Goal: Information Seeking & Learning: Learn about a topic

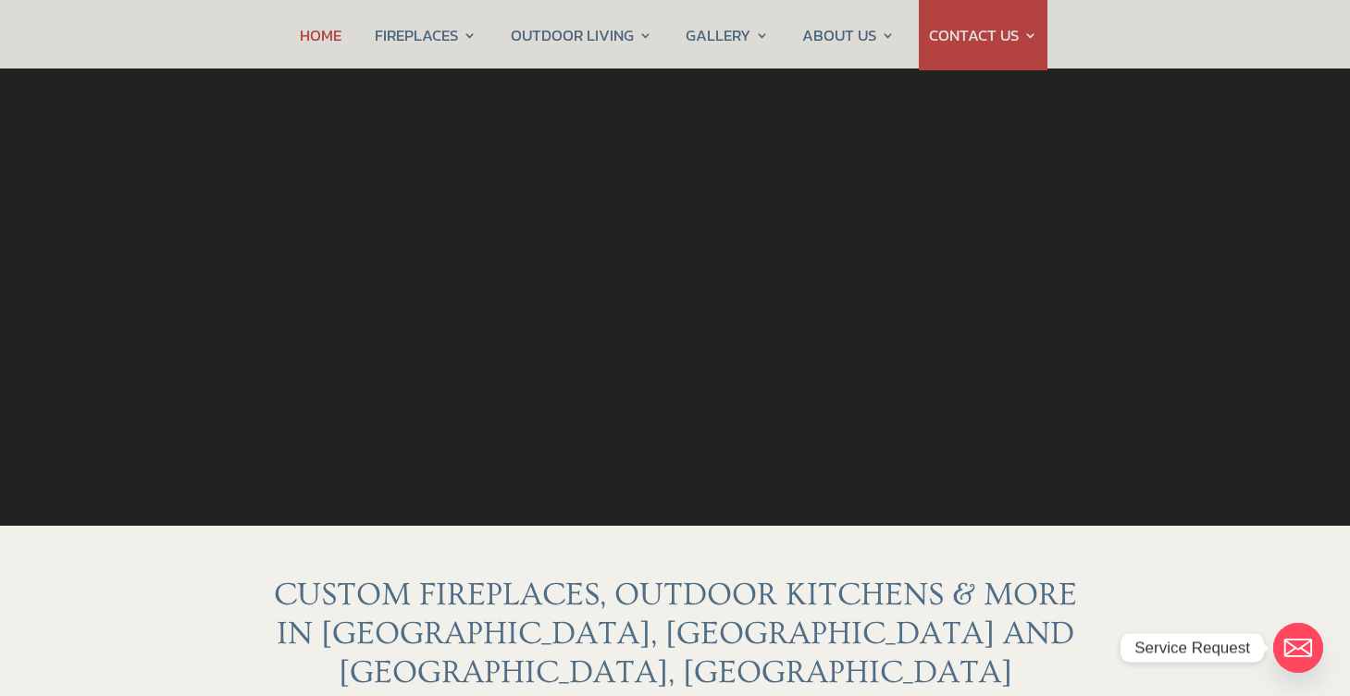
scroll to position [216, 0]
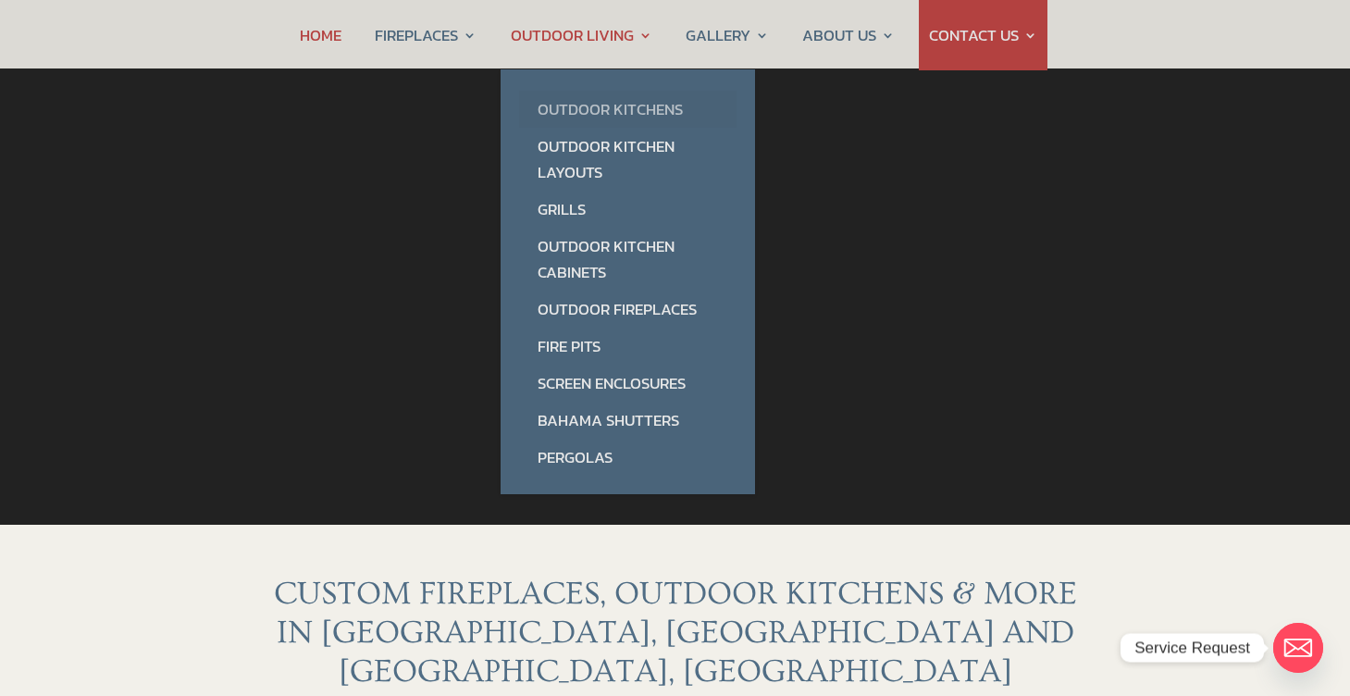
click at [640, 109] on link "Outdoor Kitchens" at bounding box center [627, 109] width 217 height 37
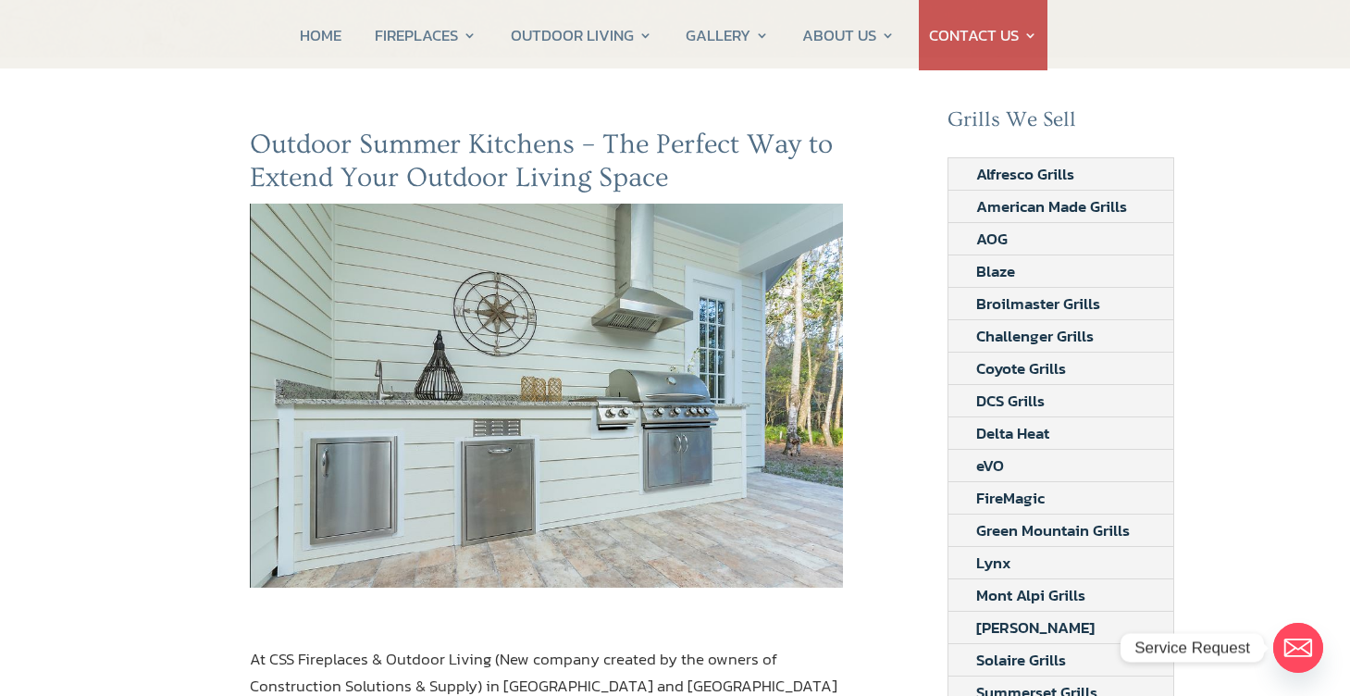
scroll to position [104, 0]
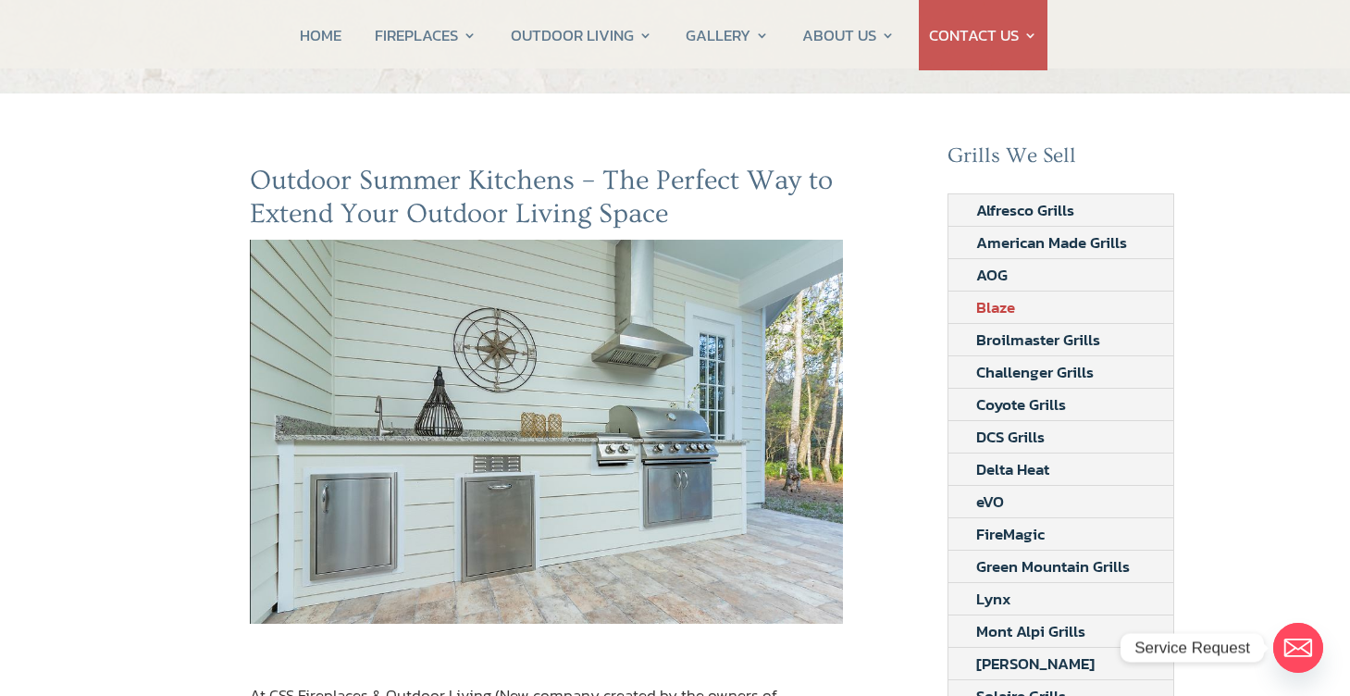
click at [996, 307] on link "Blaze" at bounding box center [995, 306] width 94 height 31
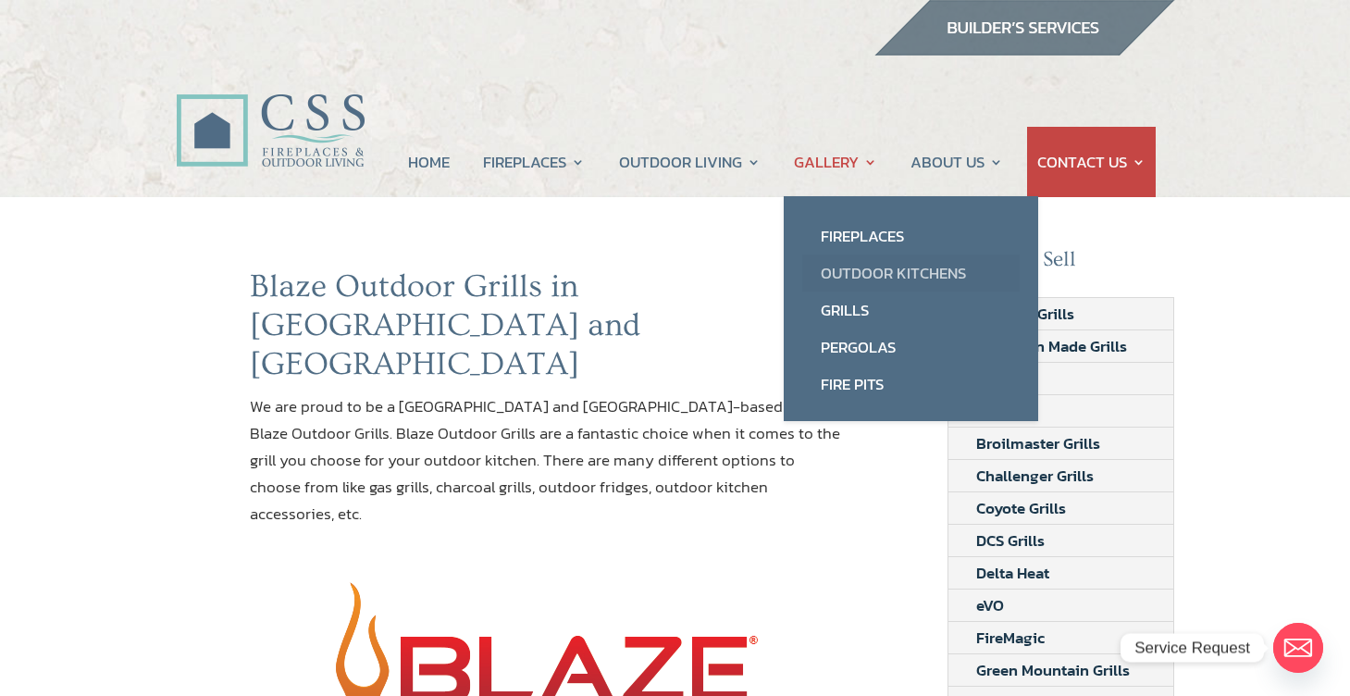
click at [868, 271] on link "Outdoor Kitchens" at bounding box center [910, 272] width 217 height 37
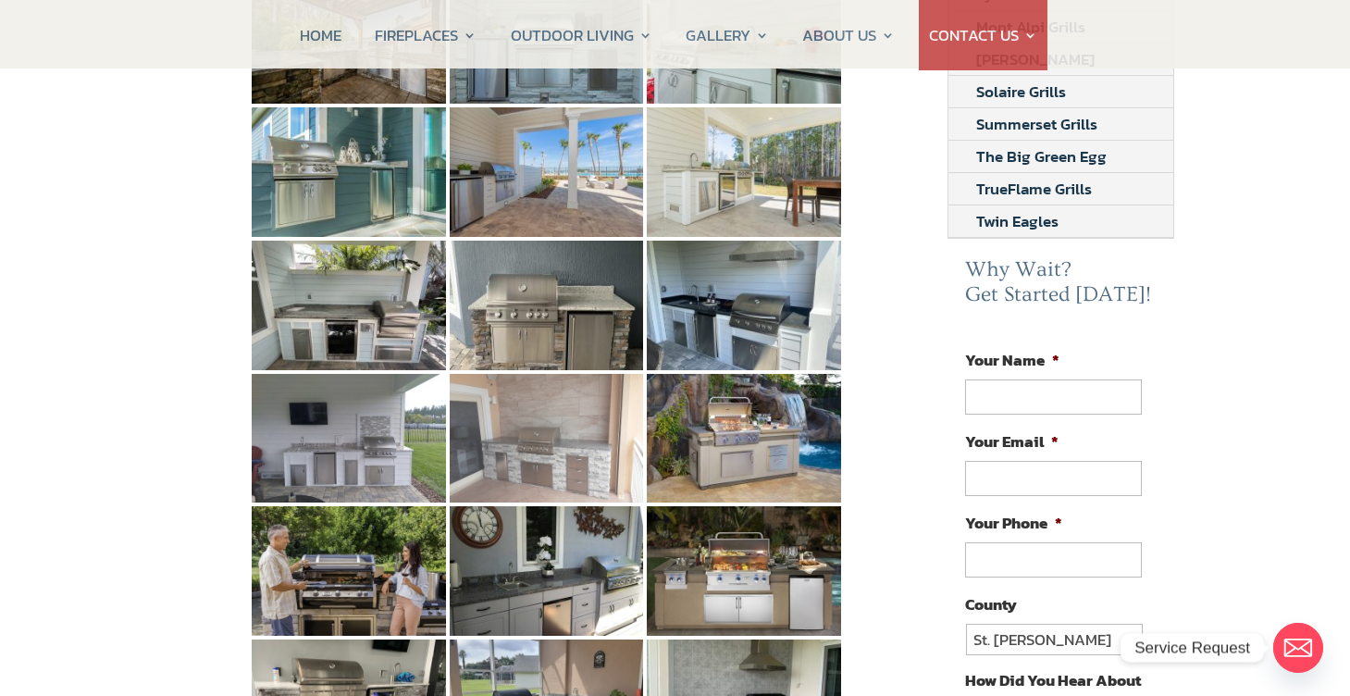
scroll to position [709, 0]
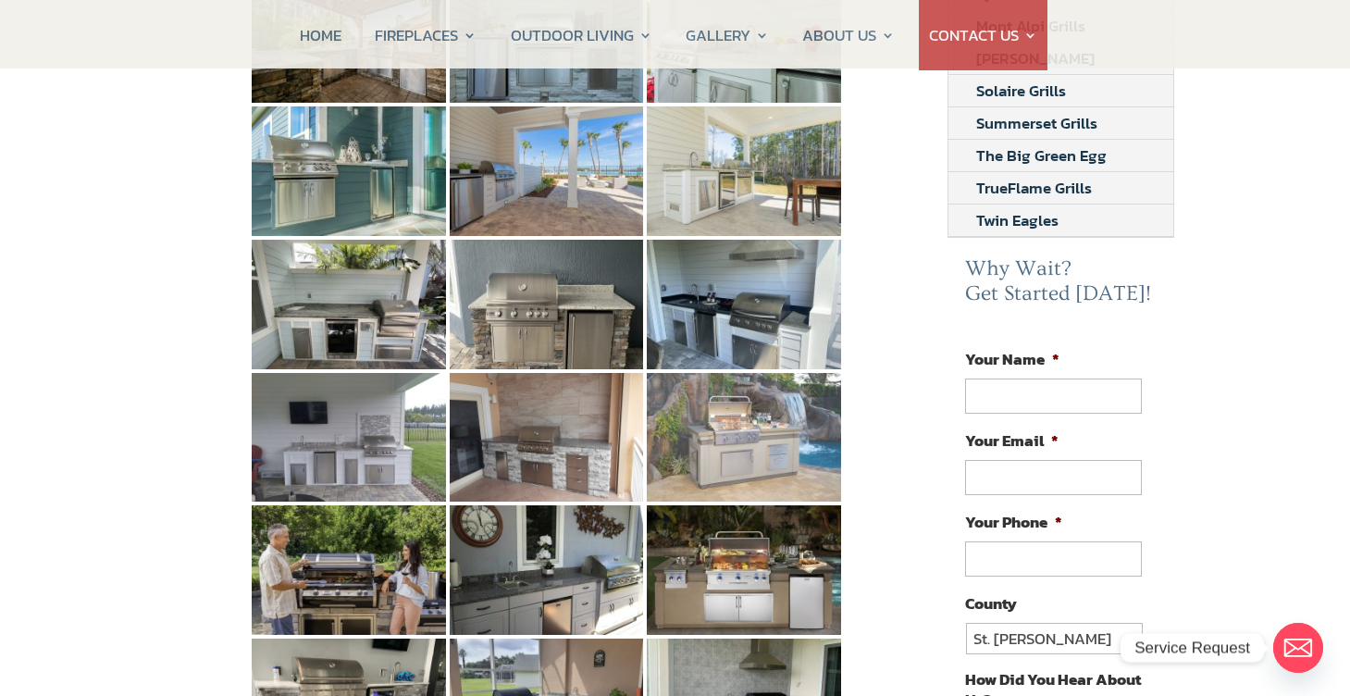
click at [747, 414] on img at bounding box center [744, 438] width 194 height 130
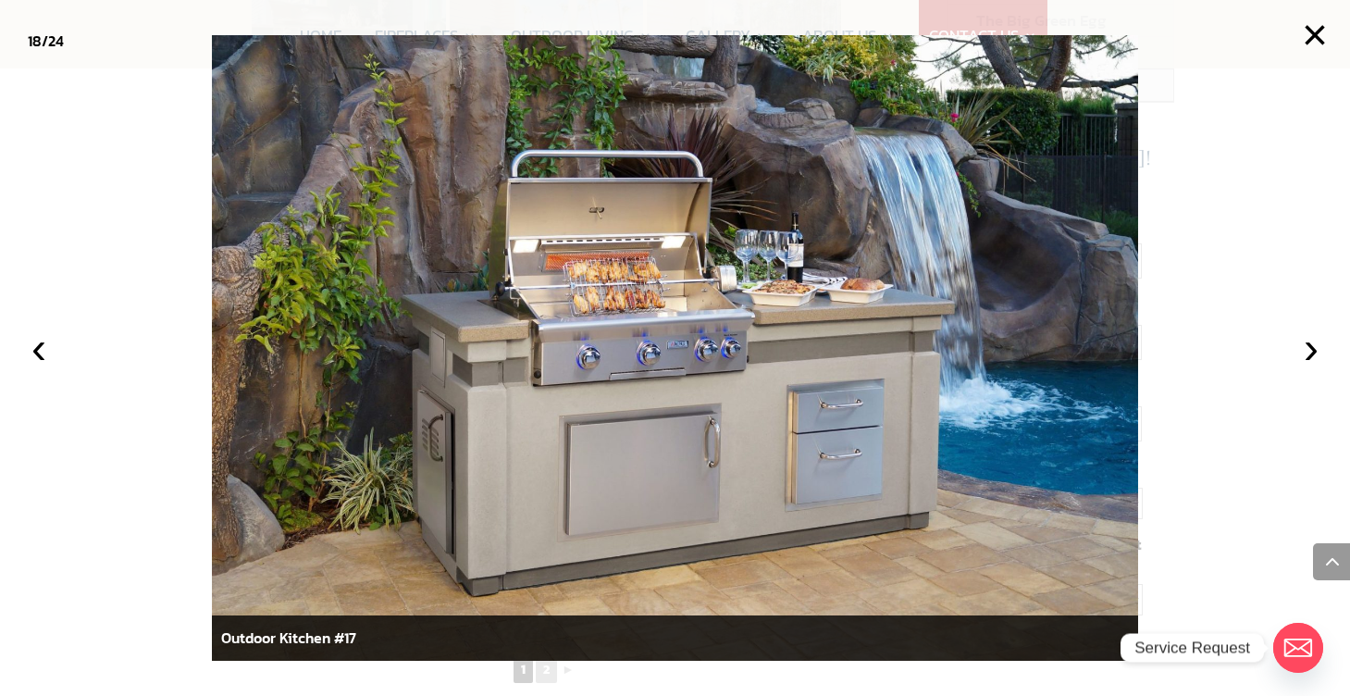
scroll to position [837, 0]
click at [1311, 355] on button "›" at bounding box center [1311, 348] width 41 height 41
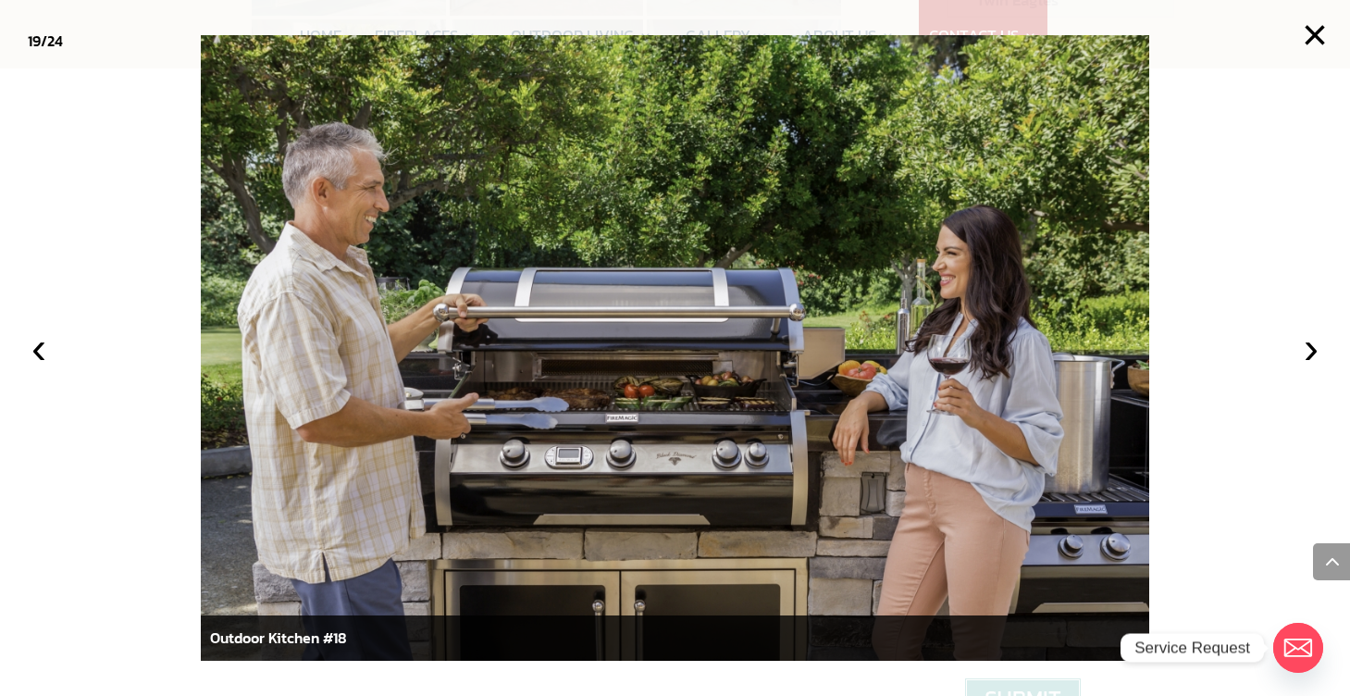
scroll to position [941, 0]
click at [1317, 31] on button "×" at bounding box center [1314, 35] width 41 height 41
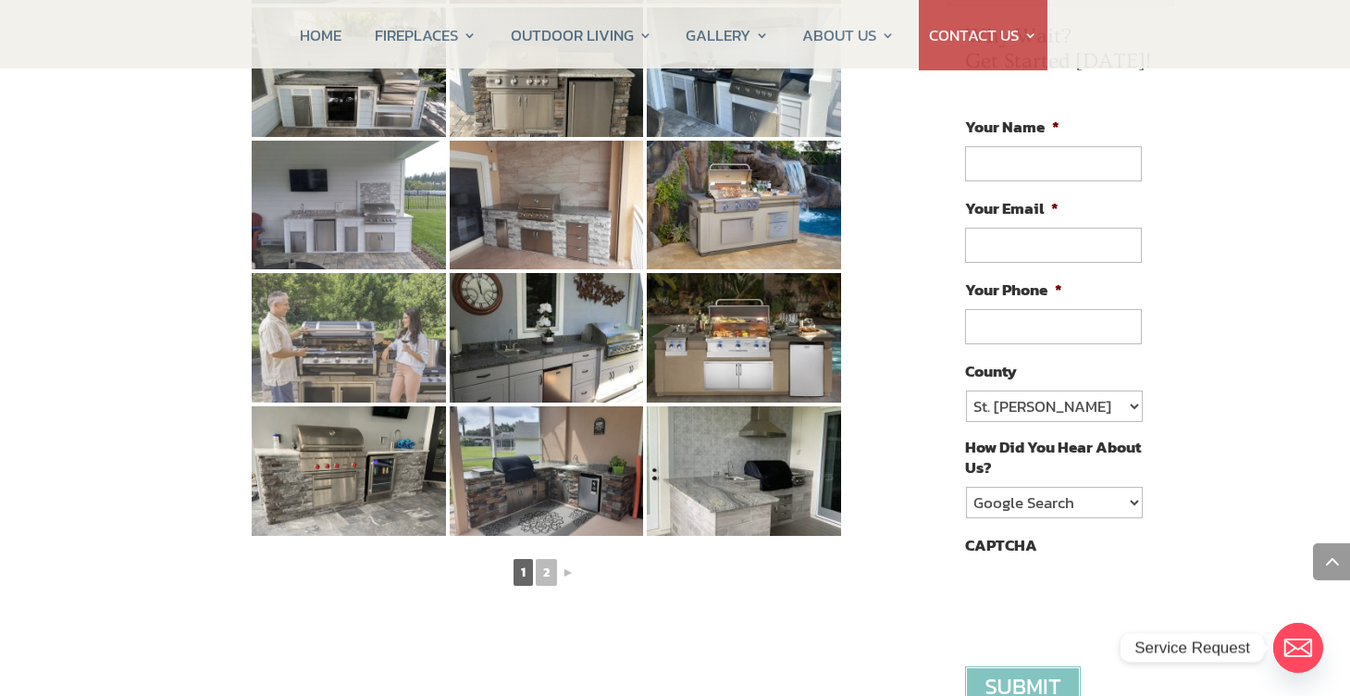
click at [360, 330] on img at bounding box center [349, 338] width 194 height 130
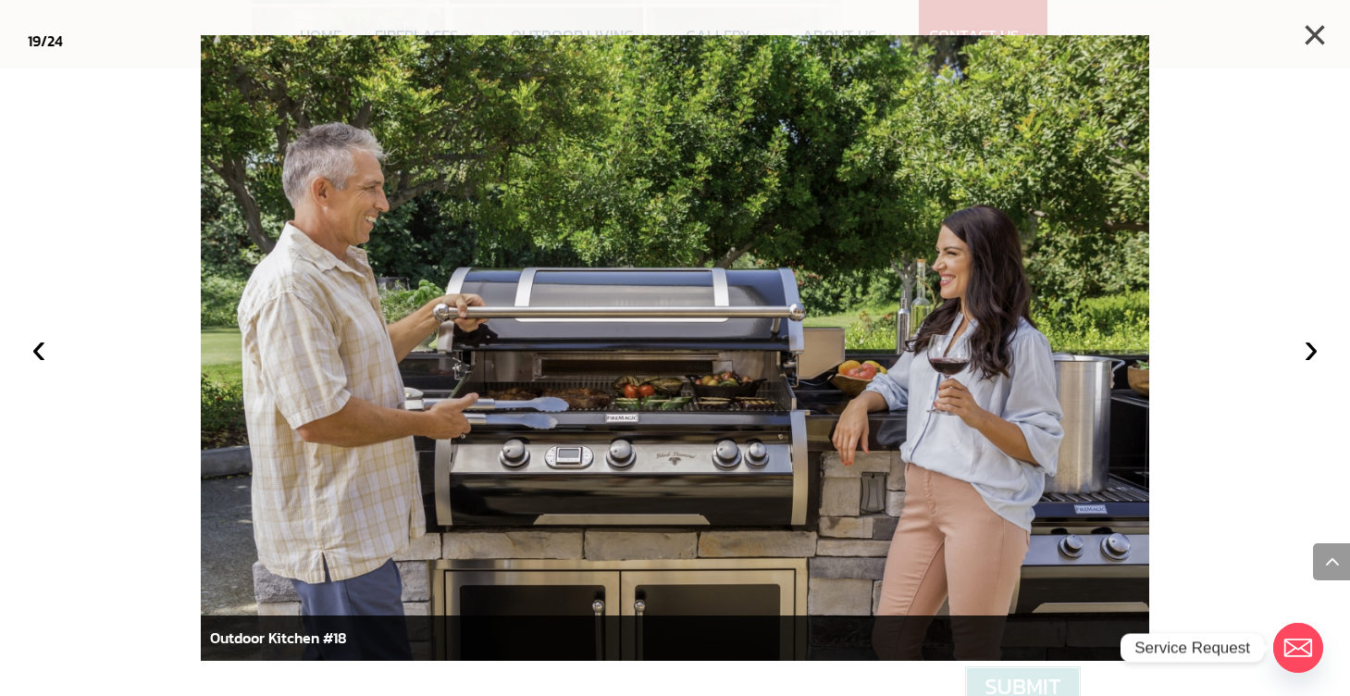
click at [1316, 26] on button "×" at bounding box center [1314, 35] width 41 height 41
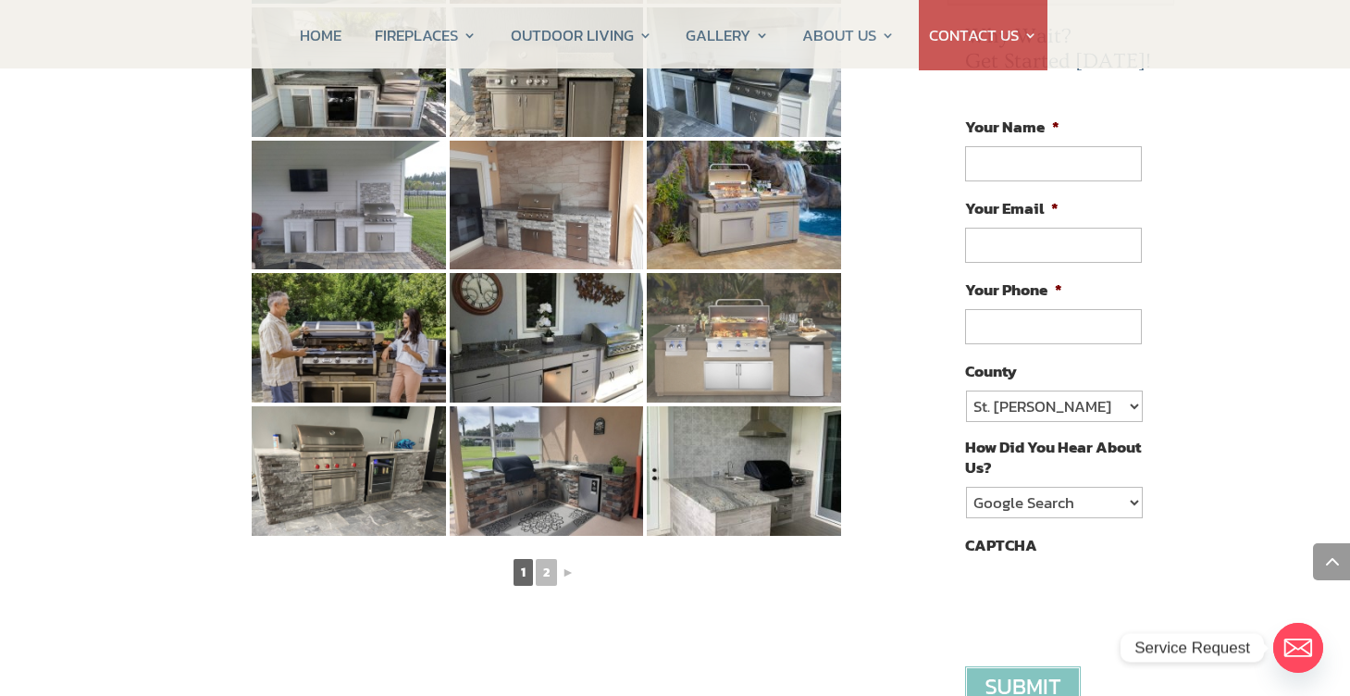
click at [704, 339] on img at bounding box center [744, 338] width 194 height 130
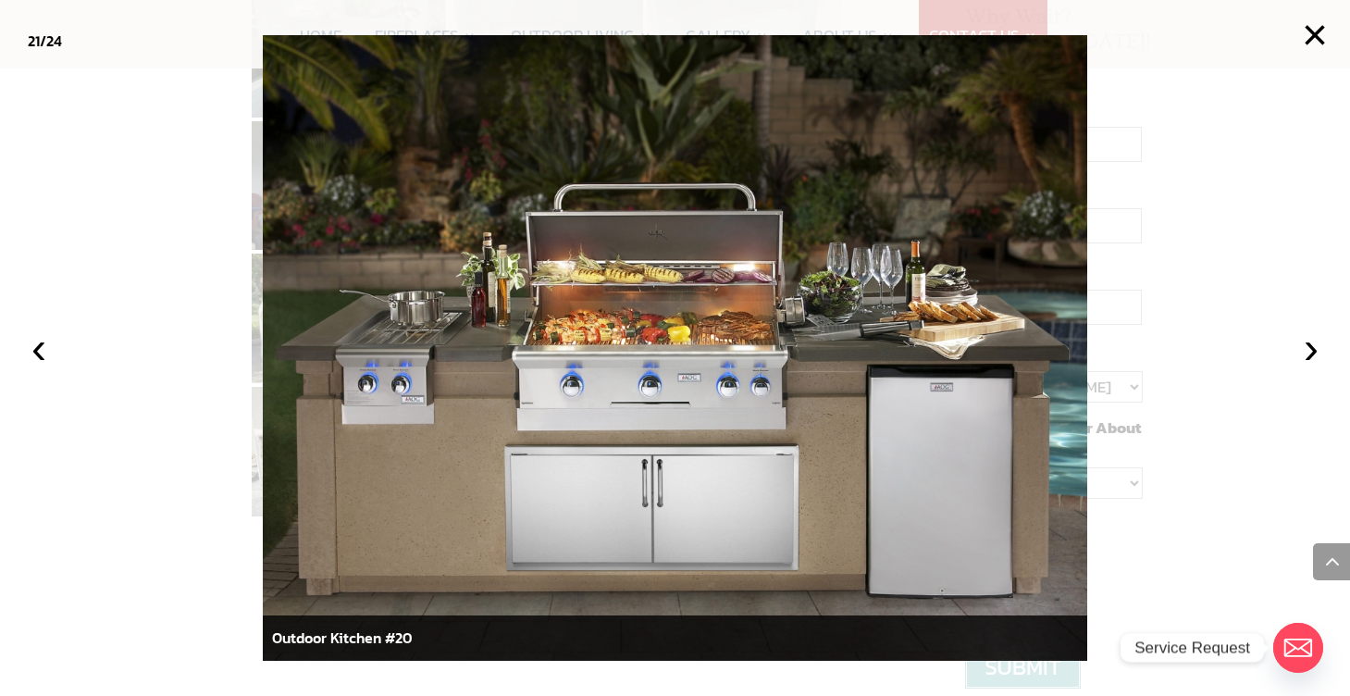
scroll to position [963, 0]
click at [526, 492] on img at bounding box center [675, 348] width 824 height 626
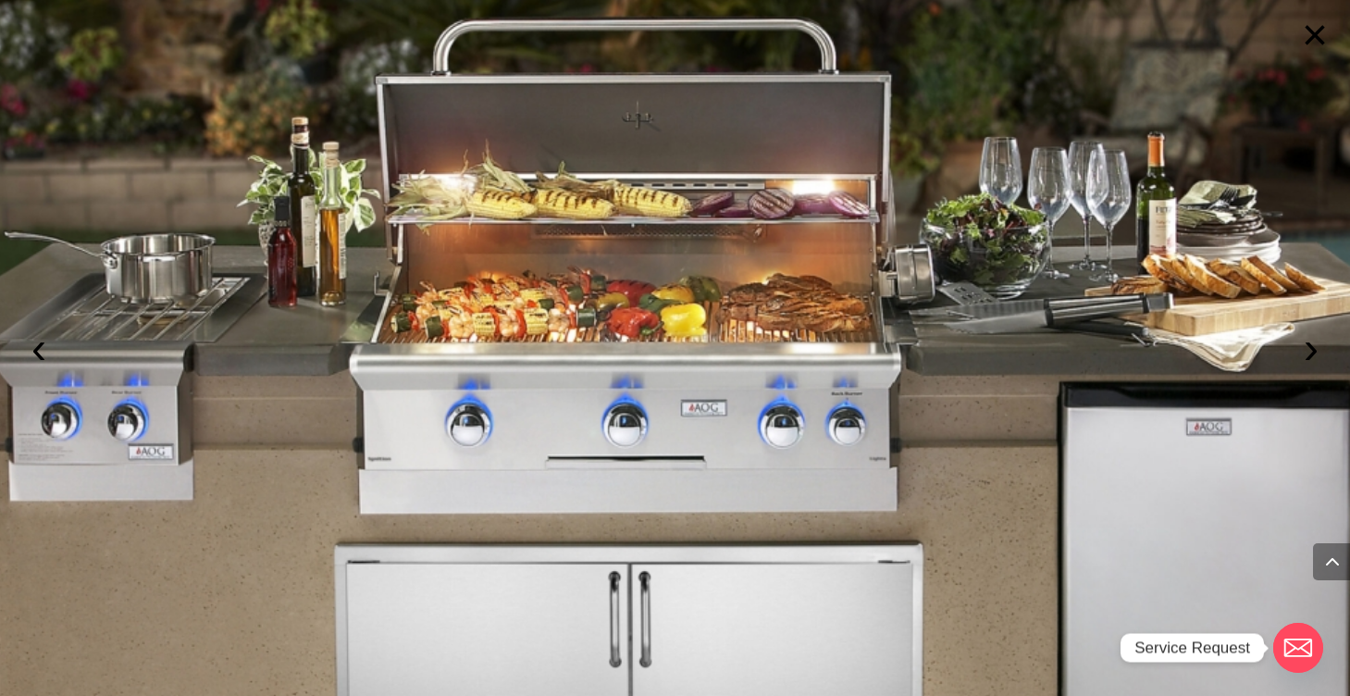
scroll to position [396, 0]
